Goal: Find specific page/section: Find specific page/section

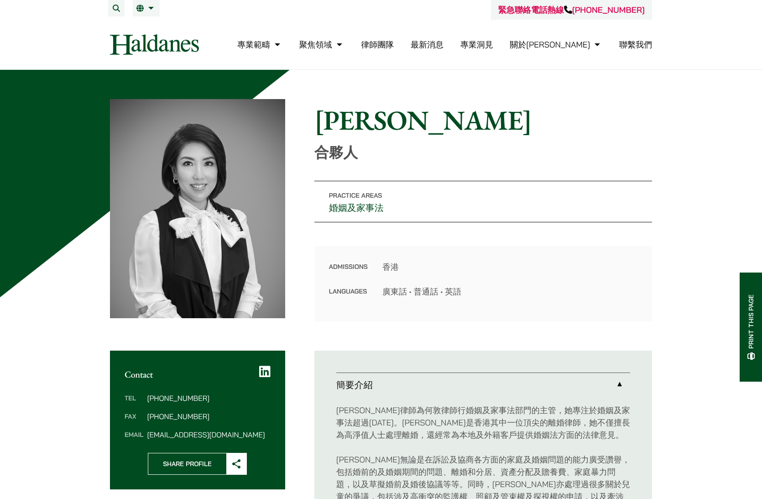
click at [394, 45] on link "律師團隊" at bounding box center [377, 44] width 33 height 10
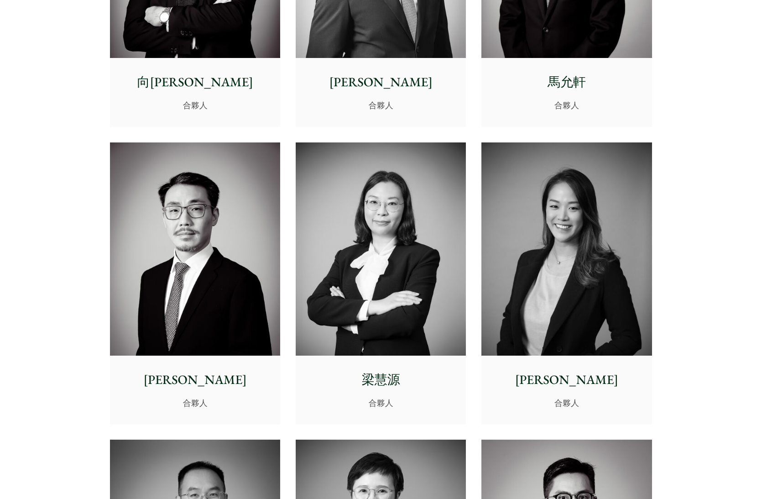
scroll to position [1312, 0]
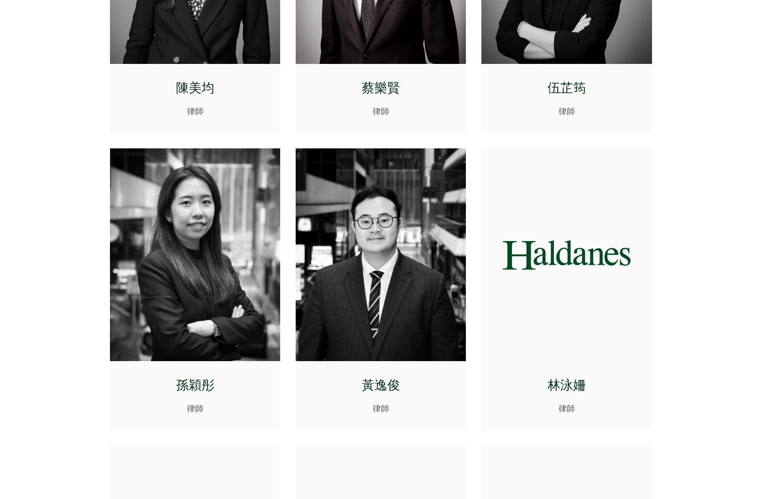
scroll to position [3138, 0]
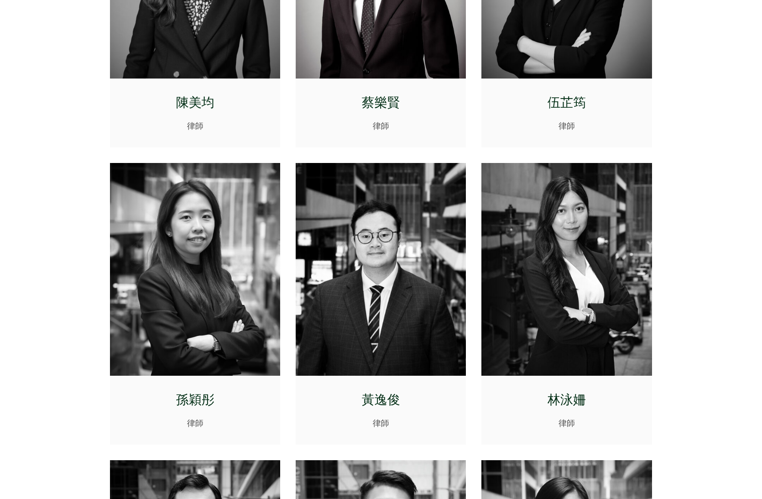
click at [610, 270] on img at bounding box center [567, 269] width 170 height 213
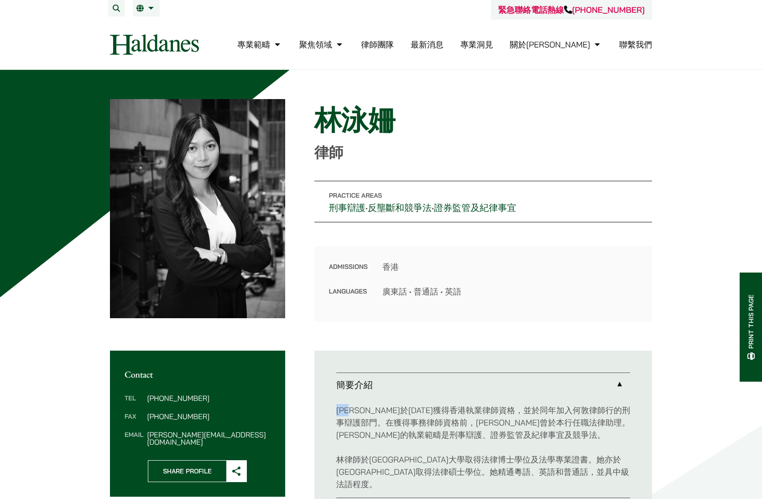
drag, startPoint x: 334, startPoint y: 409, endPoint x: 359, endPoint y: 413, distance: 25.1
click at [359, 413] on ul "簡要介紹 林泳姍律師於2023年獲得香港執業律師資格，並於同年加入何敦律師行的刑事辯護部門。在獲得事務律師資格前，林律師曾於本行任職法律助理。林律師的執業範疇…" at bounding box center [483, 435] width 338 height 169
copy p "林泳姍"
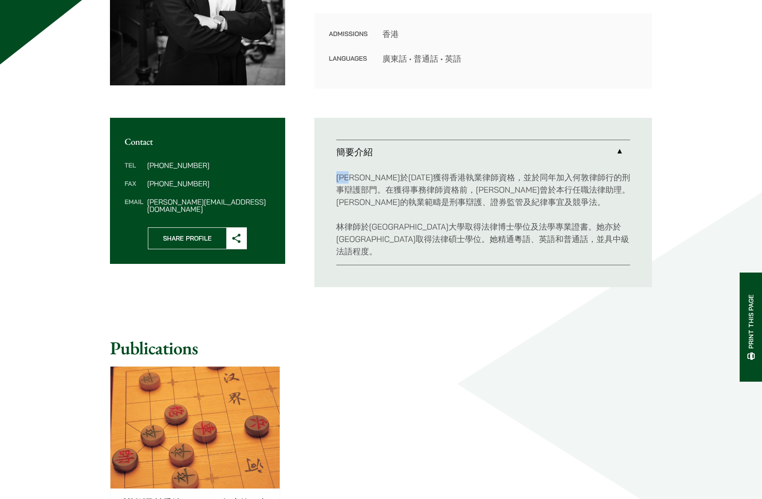
scroll to position [228, 0]
